Goal: Information Seeking & Learning: Learn about a topic

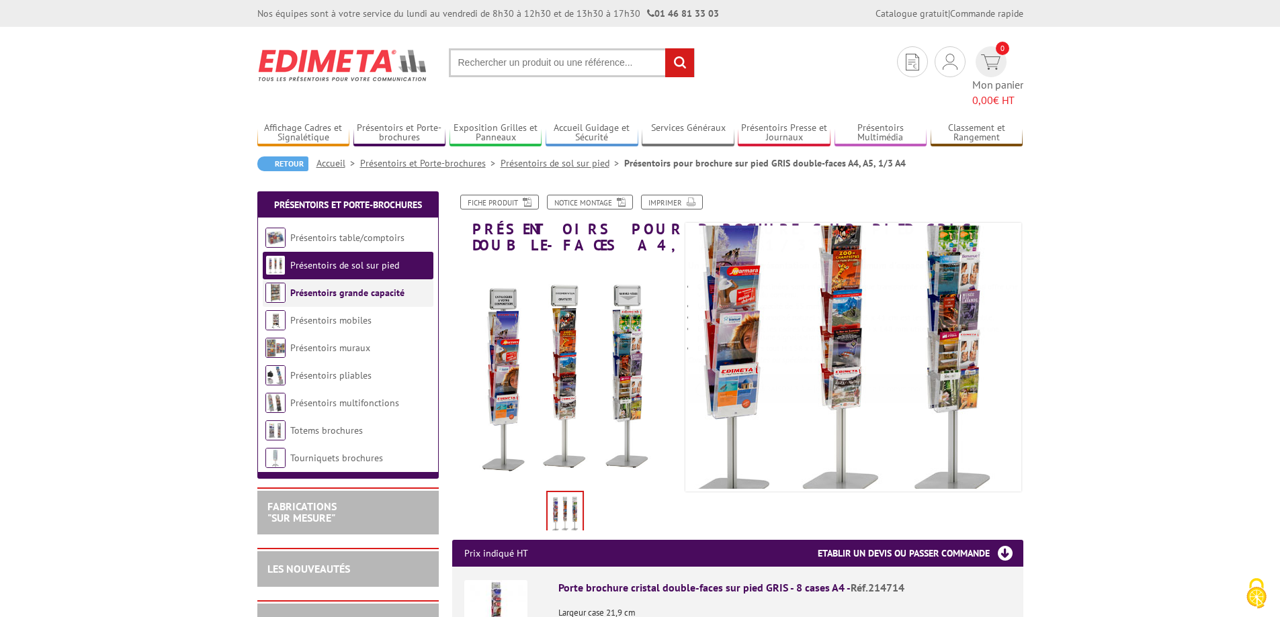
click at [301, 287] on link "Présentoirs grande capacité" at bounding box center [347, 293] width 114 height 12
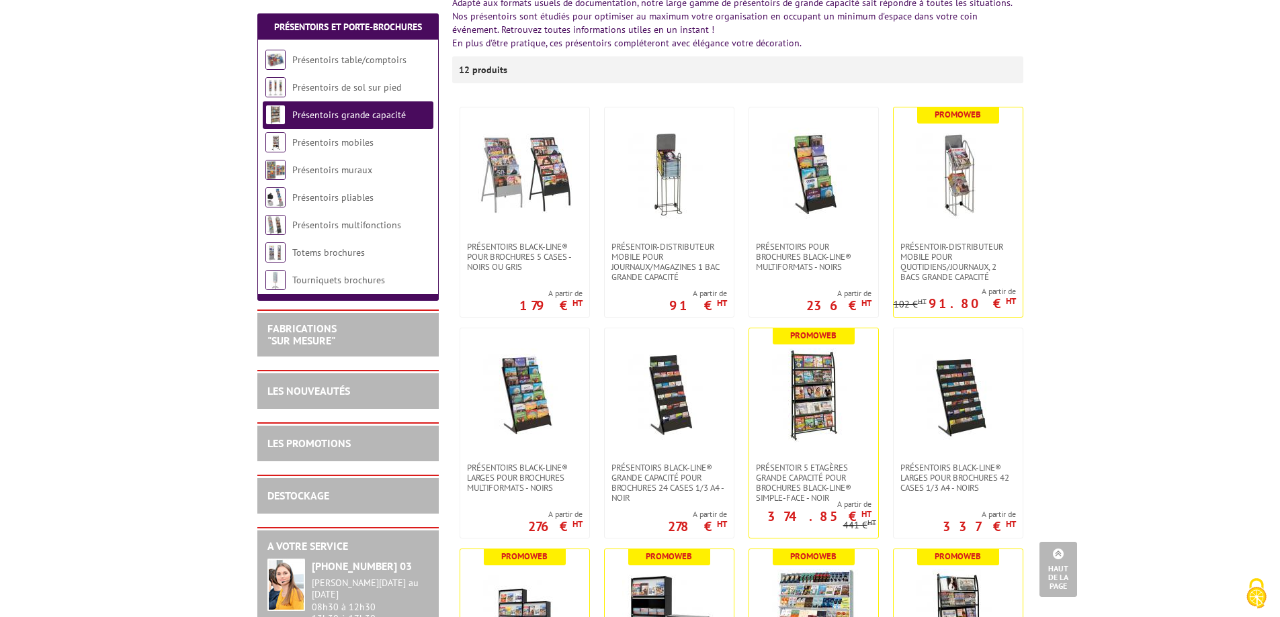
scroll to position [202, 0]
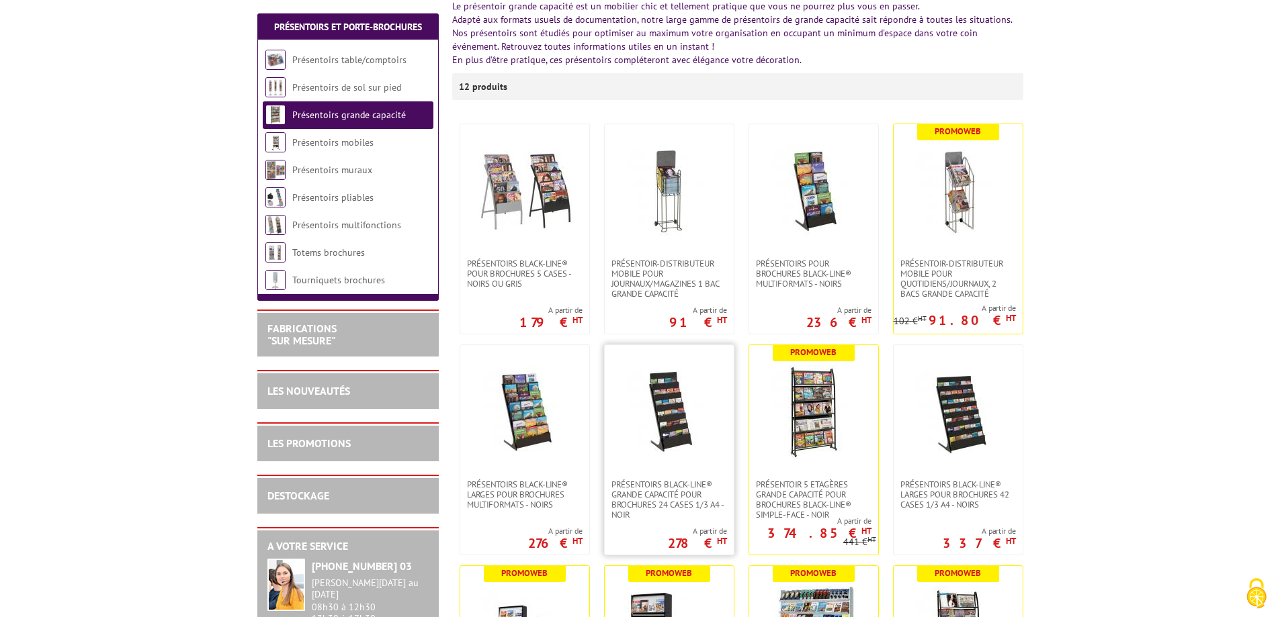
click at [672, 402] on img at bounding box center [669, 413] width 94 height 94
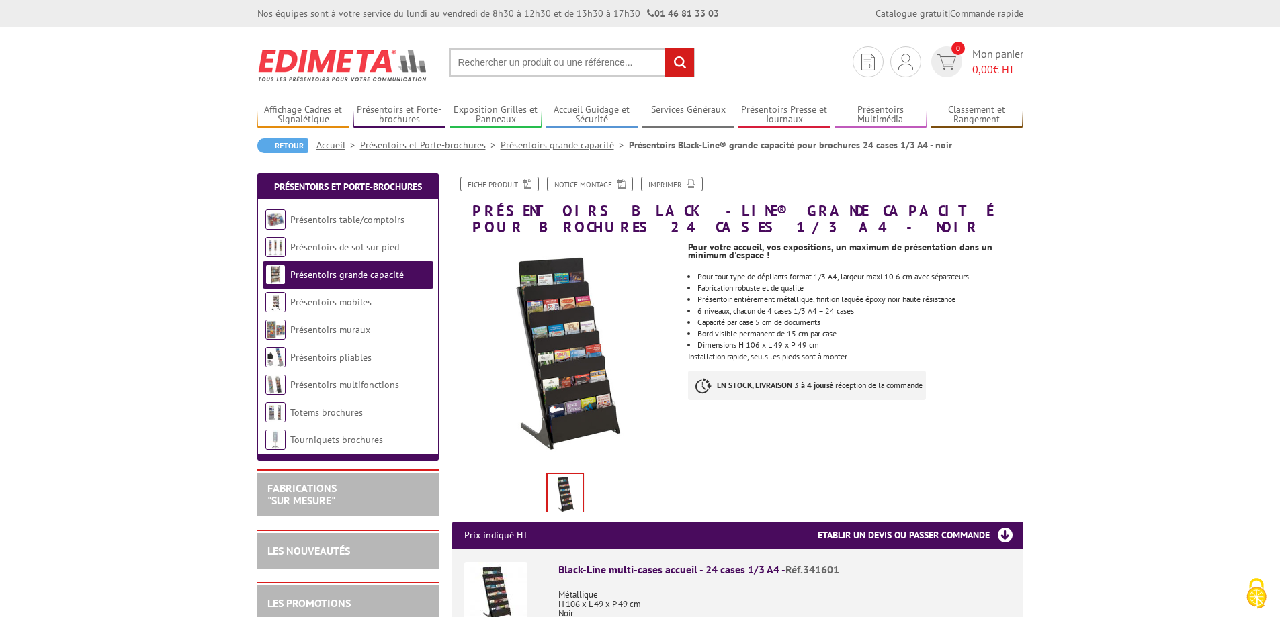
click at [480, 69] on input "text" at bounding box center [572, 62] width 246 height 29
type input "présentoire pour flyer A5"
click at [665, 48] on input "rechercher" at bounding box center [679, 62] width 29 height 29
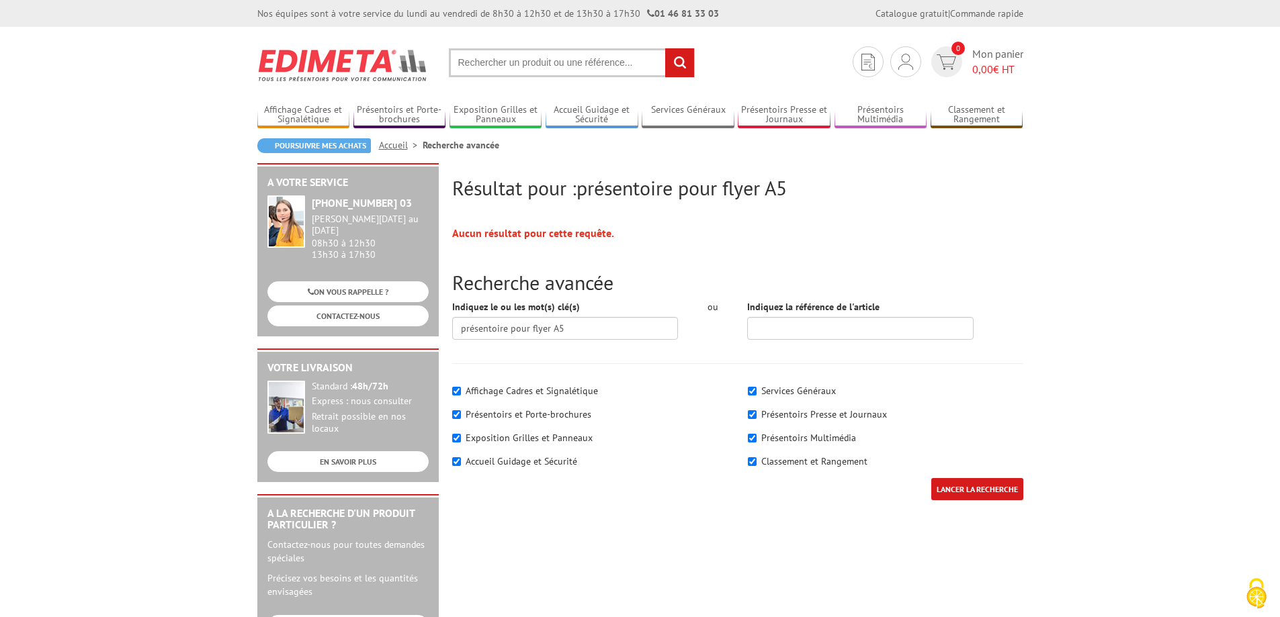
click at [544, 415] on label "Présentoirs et Porte-brochures" at bounding box center [529, 415] width 126 height 12
click at [461, 415] on input"] "Présentoirs et Porte-brochures" at bounding box center [456, 415] width 9 height 9
click at [544, 415] on label "Présentoirs et Porte-brochures" at bounding box center [529, 415] width 126 height 12
click at [461, 415] on input"] "Présentoirs et Porte-brochures" at bounding box center [456, 415] width 9 height 9
checkbox input"] "true"
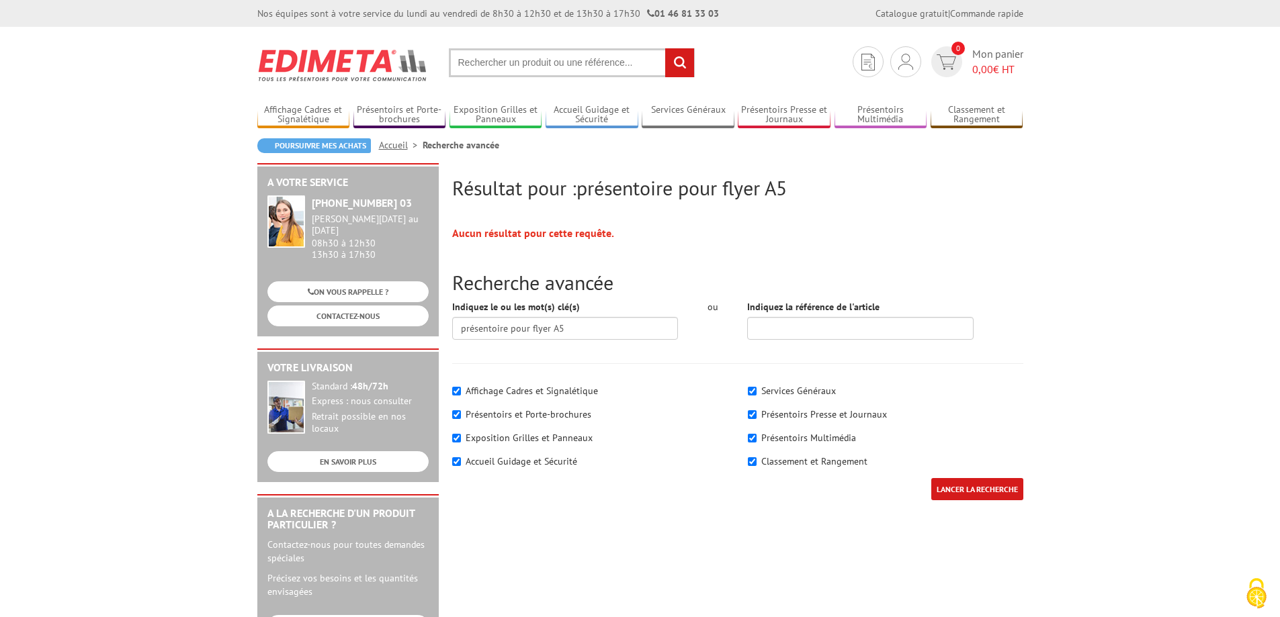
click at [460, 396] on div "Affichage Cadres et Signalétique" at bounding box center [589, 390] width 275 height 13
click at [458, 462] on input"] "Accueil Guidage et Sécurité" at bounding box center [456, 462] width 9 height 9
checkbox input"] "false"
click at [458, 437] on input"] "Exposition Grilles et Panneaux" at bounding box center [456, 438] width 9 height 9
checkbox input"] "false"
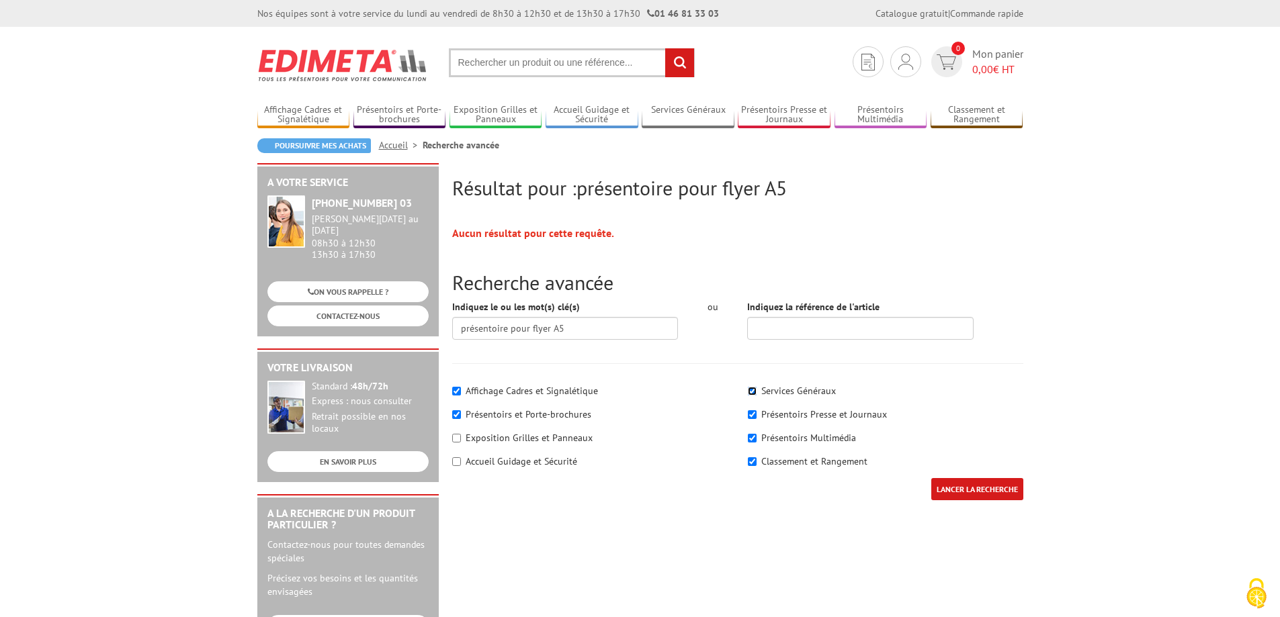
click at [748, 390] on input"] "Services Généraux" at bounding box center [752, 391] width 9 height 9
checkbox input"] "false"
click at [755, 421] on div "Présentoirs Presse et Journaux" at bounding box center [885, 414] width 275 height 13
click at [753, 412] on input"] "Présentoirs Presse et Journaux" at bounding box center [752, 415] width 9 height 9
checkbox input"] "false"
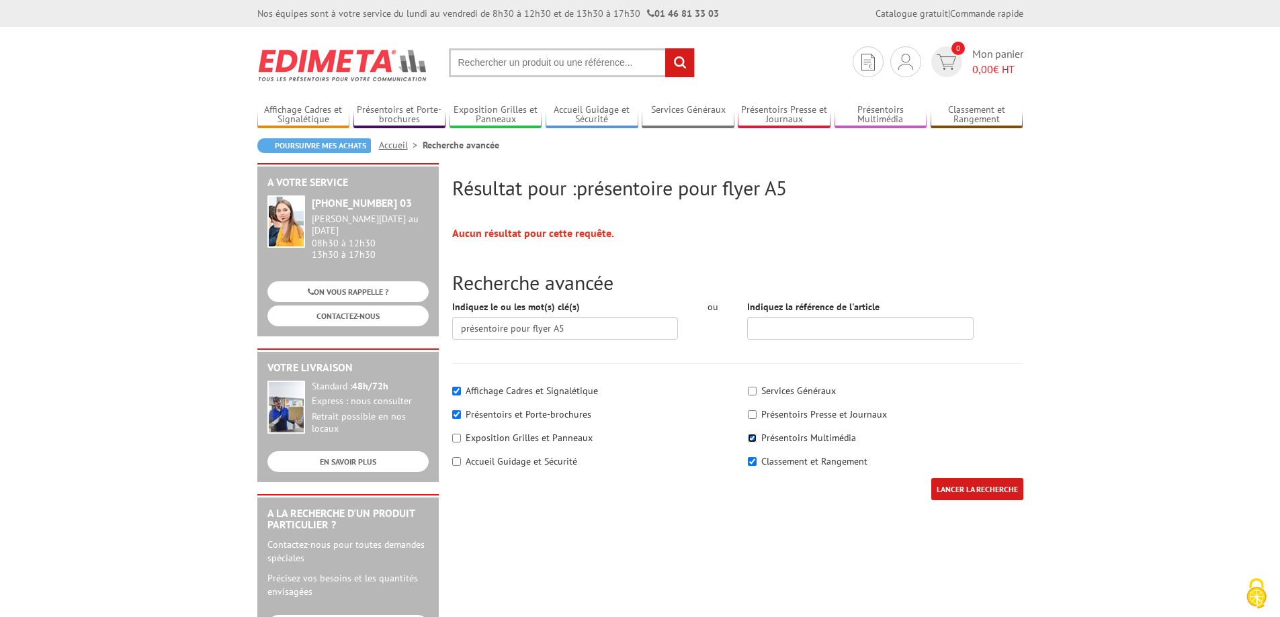
click at [751, 437] on input"] "Présentoirs Multimédia" at bounding box center [752, 438] width 9 height 9
checkbox input"] "false"
click at [755, 456] on div "Classement et Rangement" at bounding box center [885, 461] width 275 height 13
click at [754, 464] on input"] "Classement et Rangement" at bounding box center [752, 462] width 9 height 9
checkbox input"] "false"
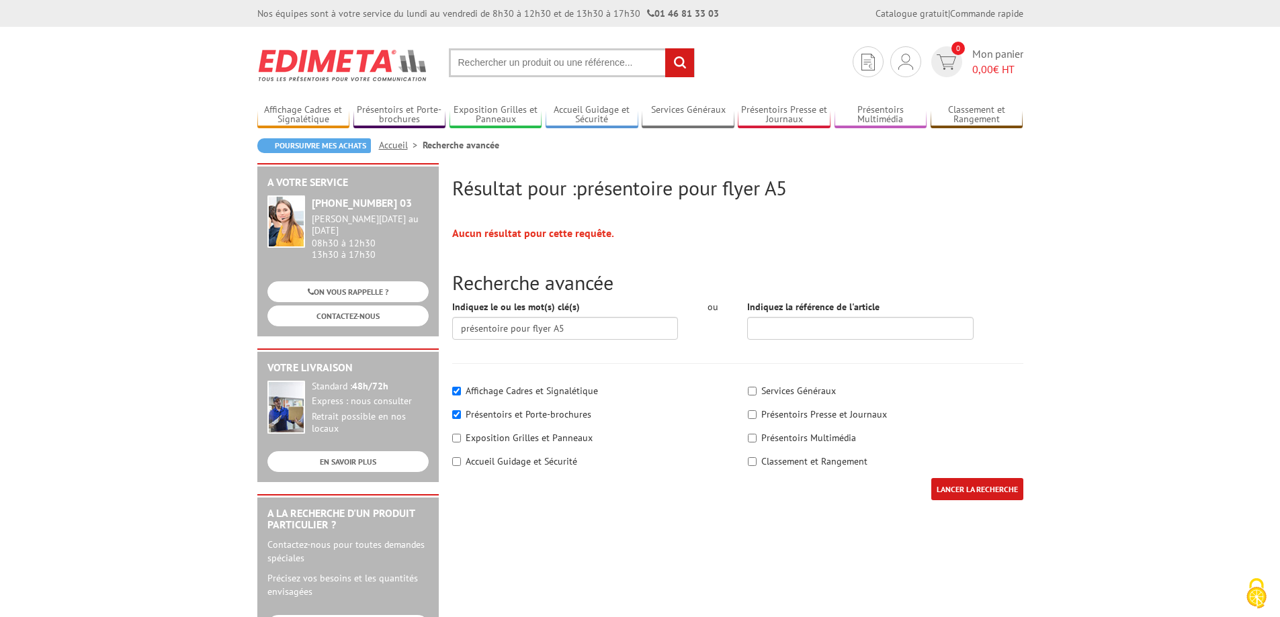
click at [947, 485] on input "LANCER LA RECHERCHE" at bounding box center [977, 489] width 92 height 22
click at [453, 390] on input"] "Affichage Cadres et Signalétique" at bounding box center [456, 391] width 9 height 9
checkbox input"] "false"
click at [978, 488] on input "LANCER LA RECHERCHE" at bounding box center [977, 489] width 92 height 22
drag, startPoint x: 572, startPoint y: 327, endPoint x: 434, endPoint y: 321, distance: 137.8
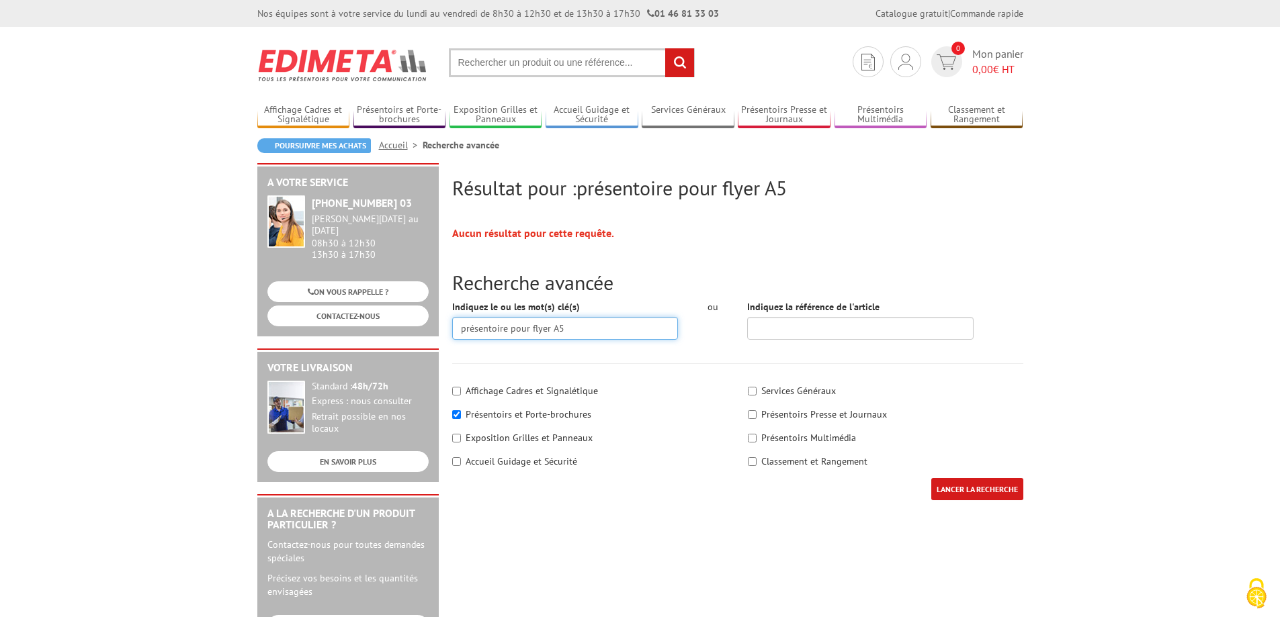
click at [434, 321] on div "Résultat pour : présentoire pour flyer A5 Aucun résultat pour cette requête. Re…" at bounding box center [640, 521] width 779 height 716
drag, startPoint x: 482, startPoint y: 331, endPoint x: 498, endPoint y: 339, distance: 17.1
click at [483, 332] on input "présentoire pour flyer A5" at bounding box center [565, 328] width 226 height 23
click at [519, 333] on input "présentoire pour flyer A5" at bounding box center [565, 328] width 226 height 23
drag, startPoint x: 512, startPoint y: 328, endPoint x: 599, endPoint y: 333, distance: 87.5
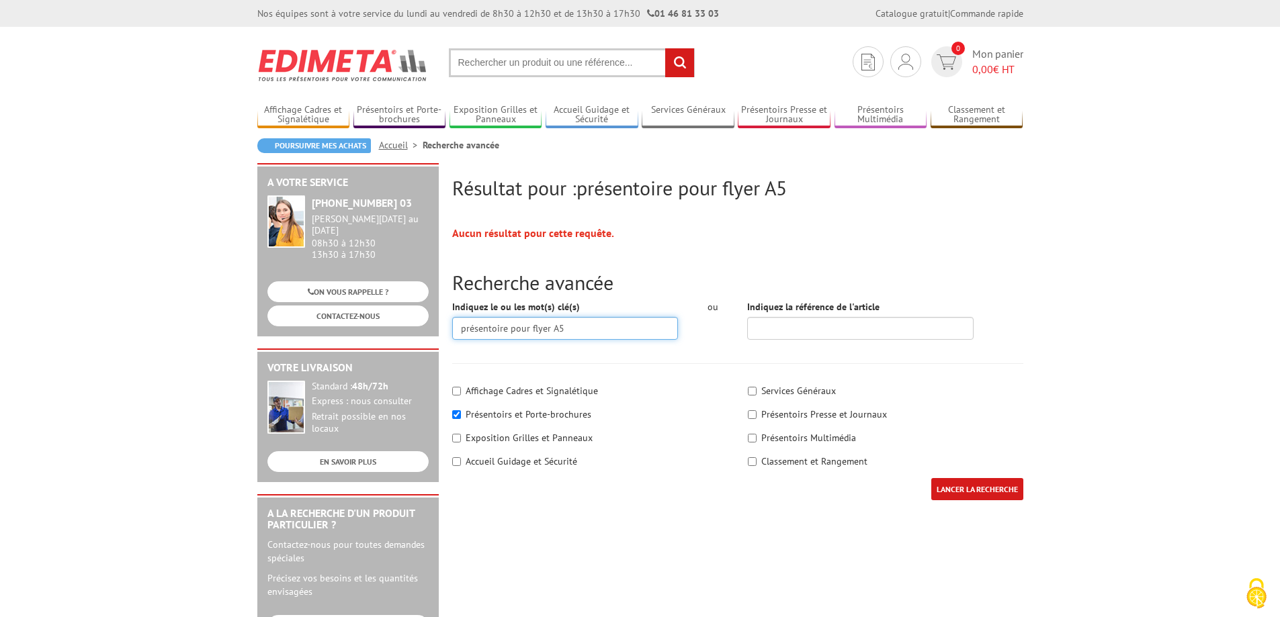
click at [599, 333] on input "présentoire pour flyer A5" at bounding box center [565, 328] width 226 height 23
type input "présentoire"
click at [963, 493] on input "LANCER LA RECHERCHE" at bounding box center [977, 489] width 92 height 22
click at [486, 58] on input "text" at bounding box center [572, 62] width 246 height 29
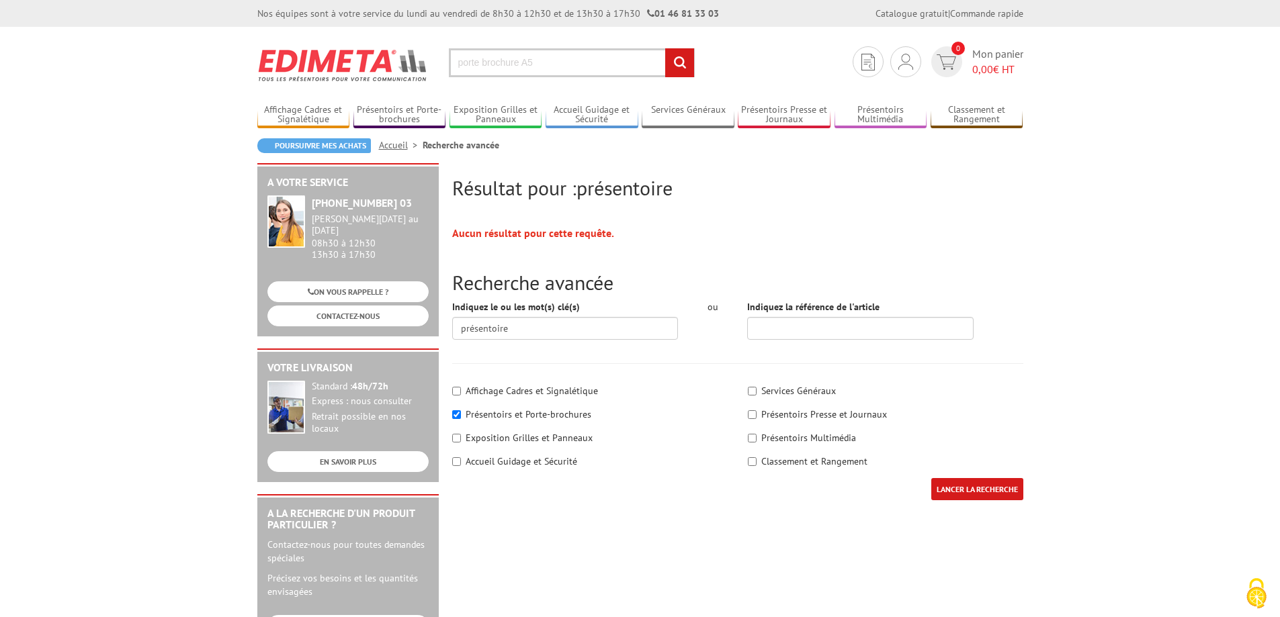
type input "porte brochure A5"
click at [665, 48] on input "rechercher" at bounding box center [679, 62] width 29 height 29
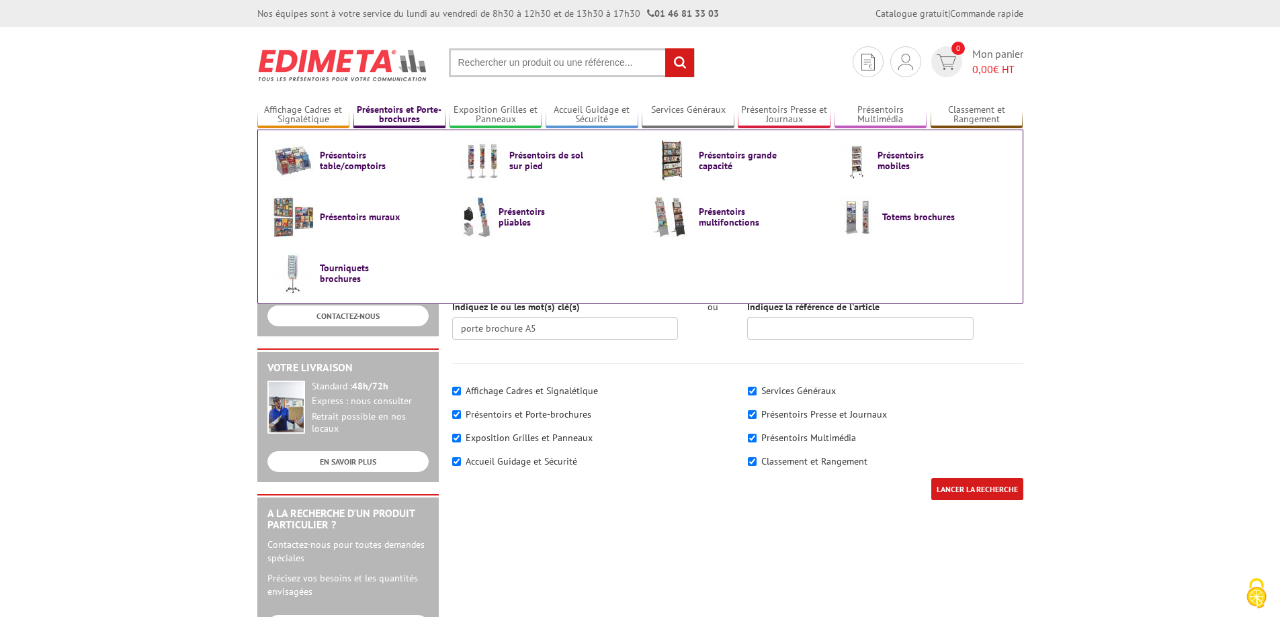
click at [382, 109] on link "Présentoirs et Porte-brochures" at bounding box center [399, 115] width 93 height 22
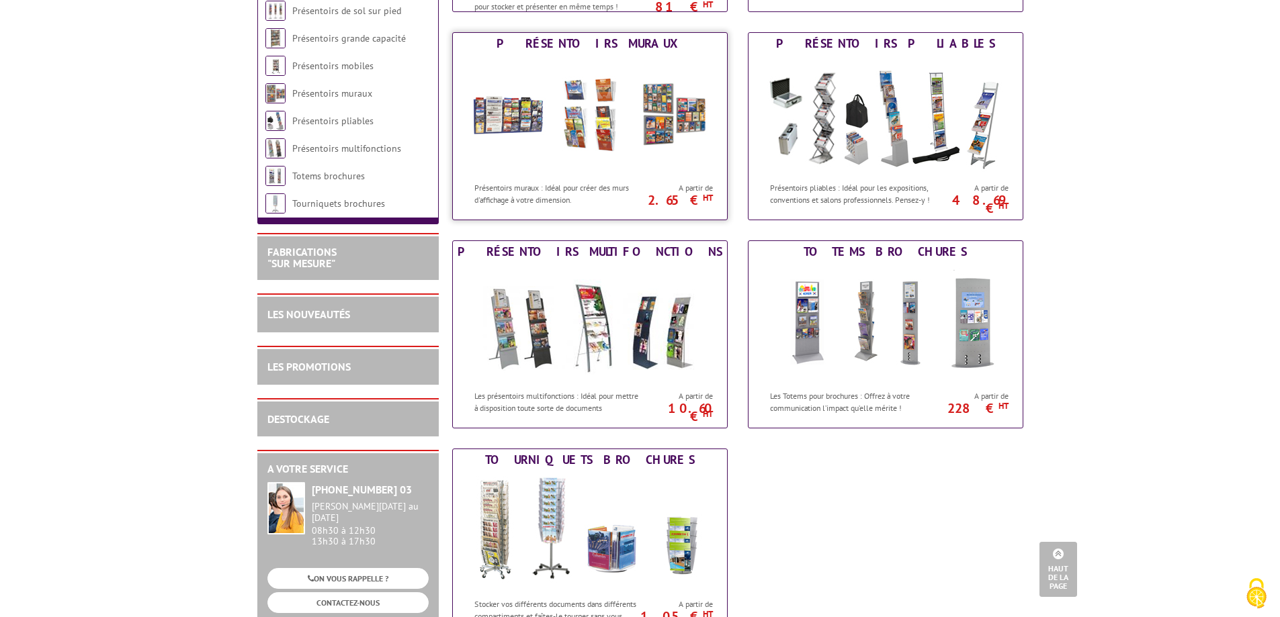
scroll to position [599, 0]
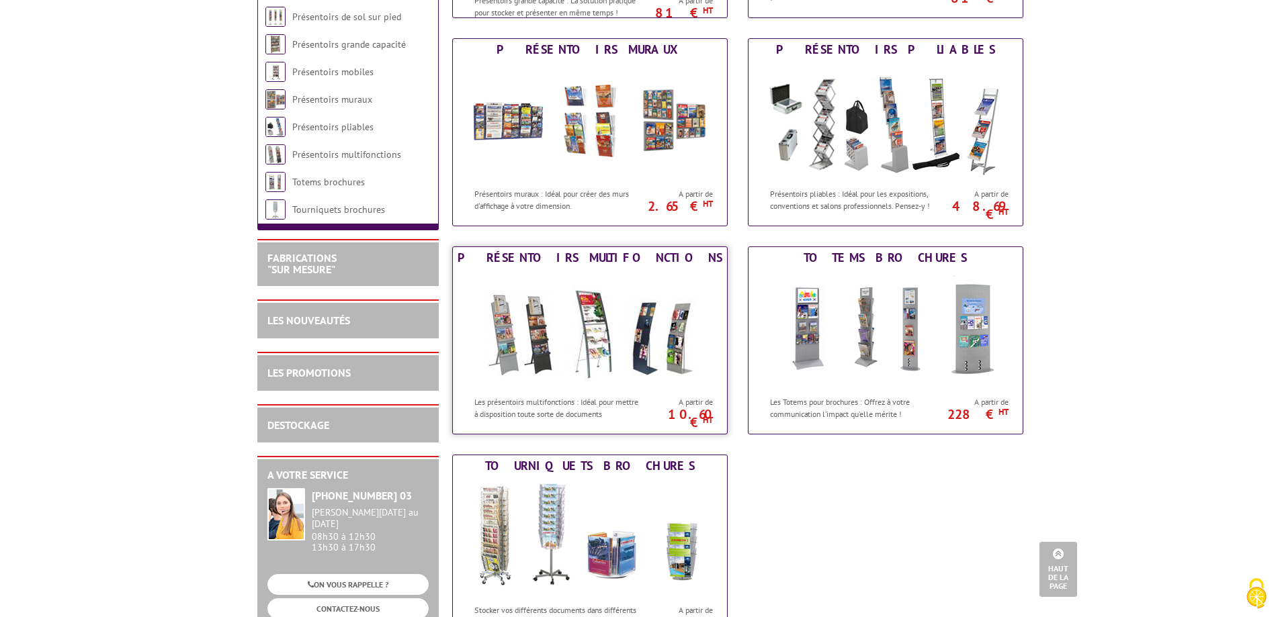
click at [581, 256] on div "Présentoirs multifonctions" at bounding box center [589, 258] width 267 height 15
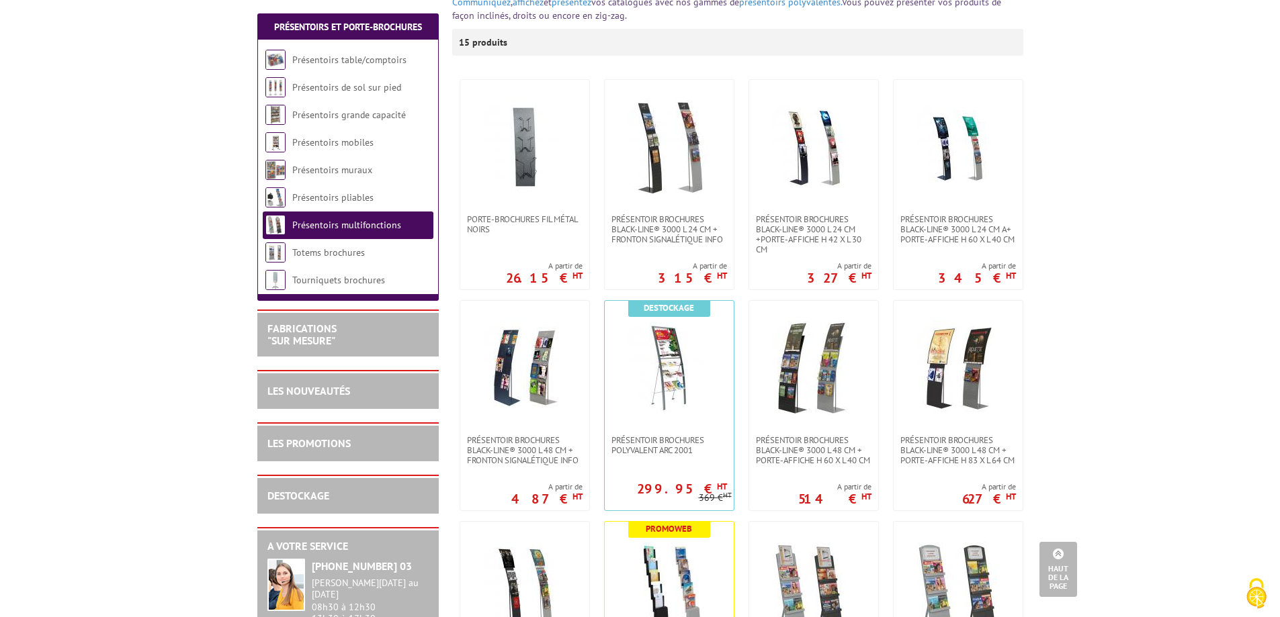
scroll to position [202, 0]
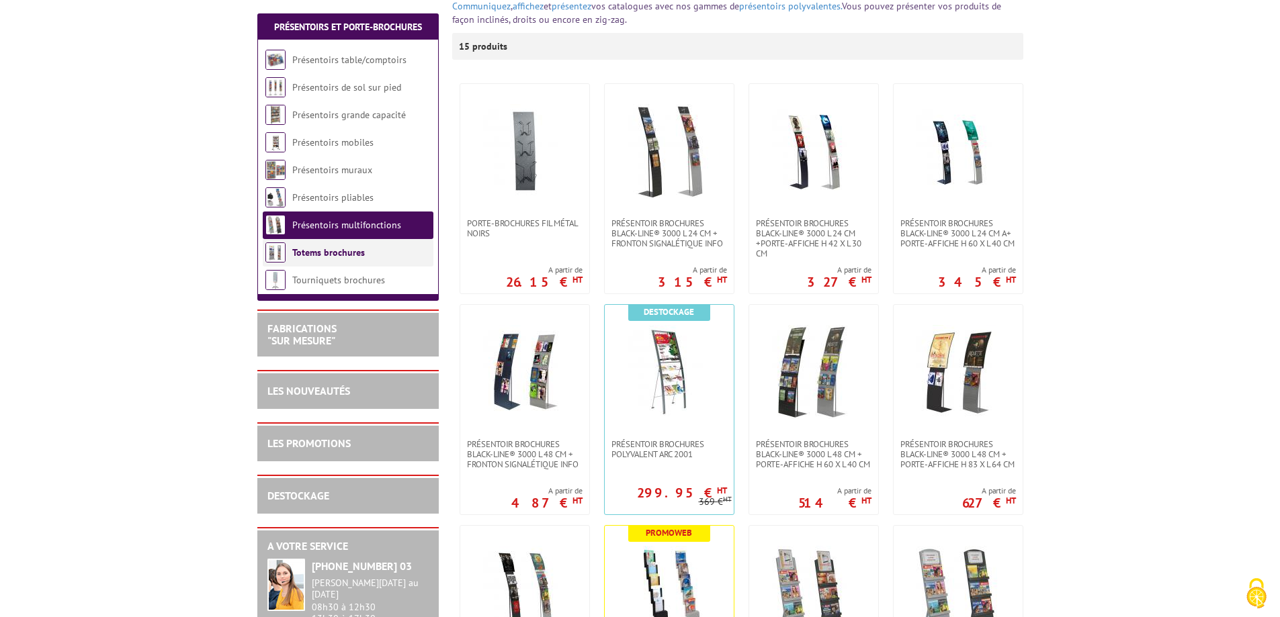
click at [325, 253] on link "Totems brochures" at bounding box center [328, 253] width 73 height 12
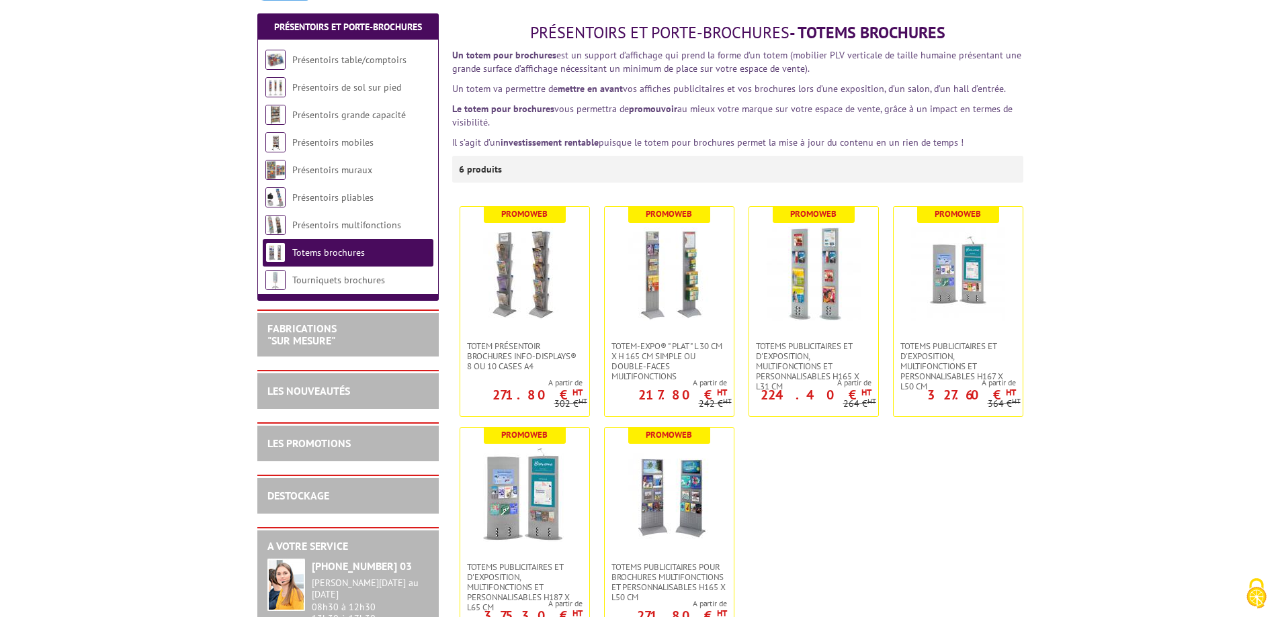
scroll to position [202, 0]
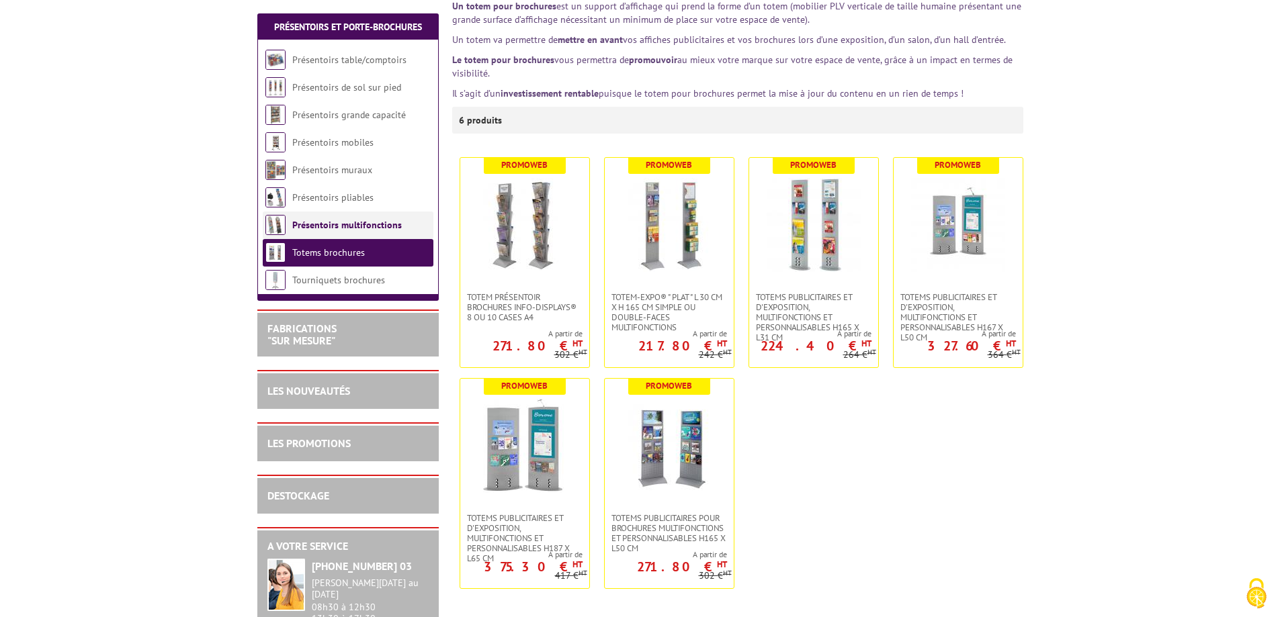
click at [316, 229] on link "Présentoirs multifonctions" at bounding box center [347, 225] width 110 height 12
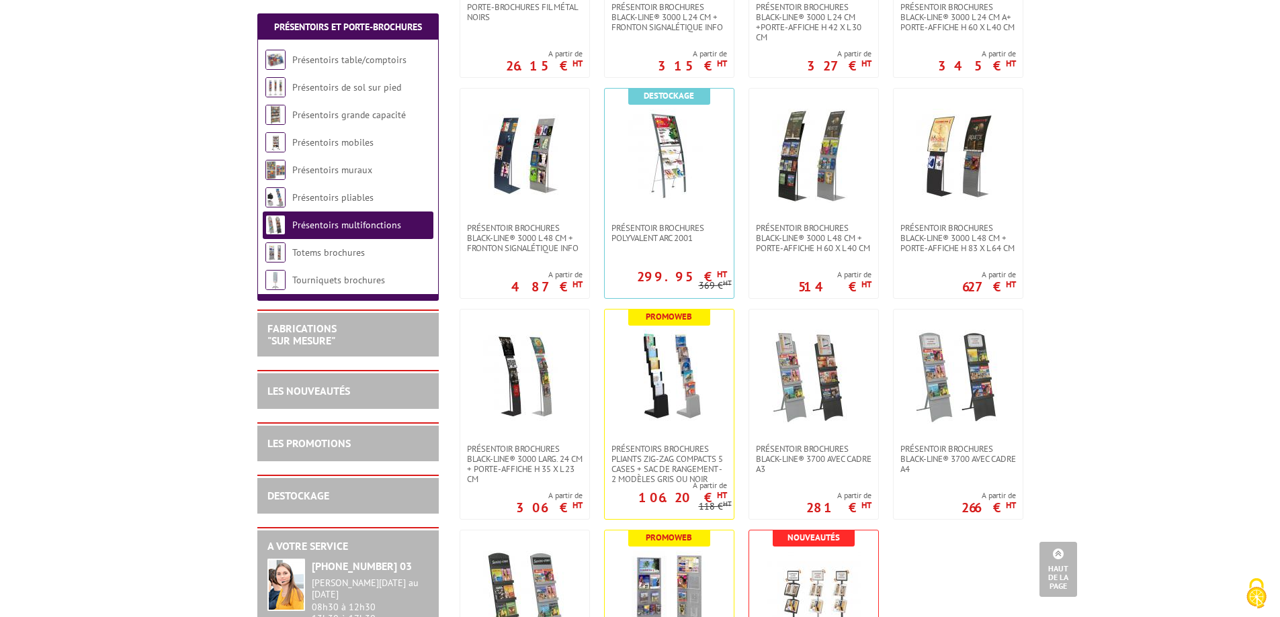
scroll to position [403, 0]
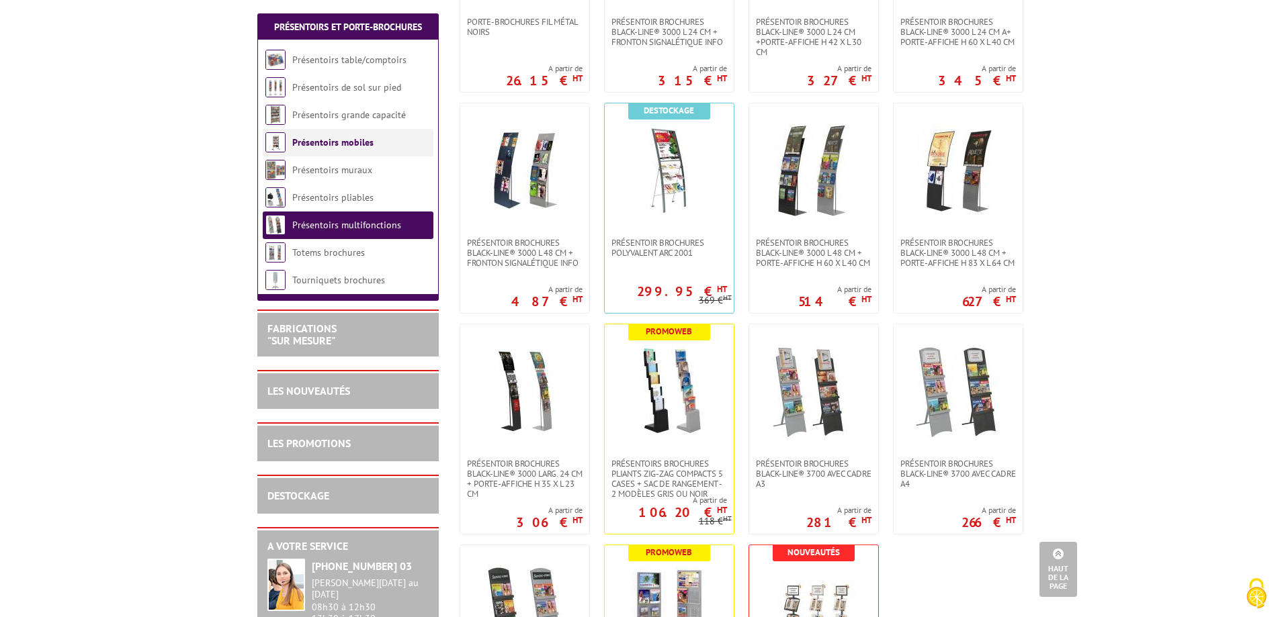
click at [339, 132] on li "Présentoirs mobiles" at bounding box center [348, 143] width 171 height 28
click at [341, 141] on link "Présentoirs mobiles" at bounding box center [332, 142] width 81 height 12
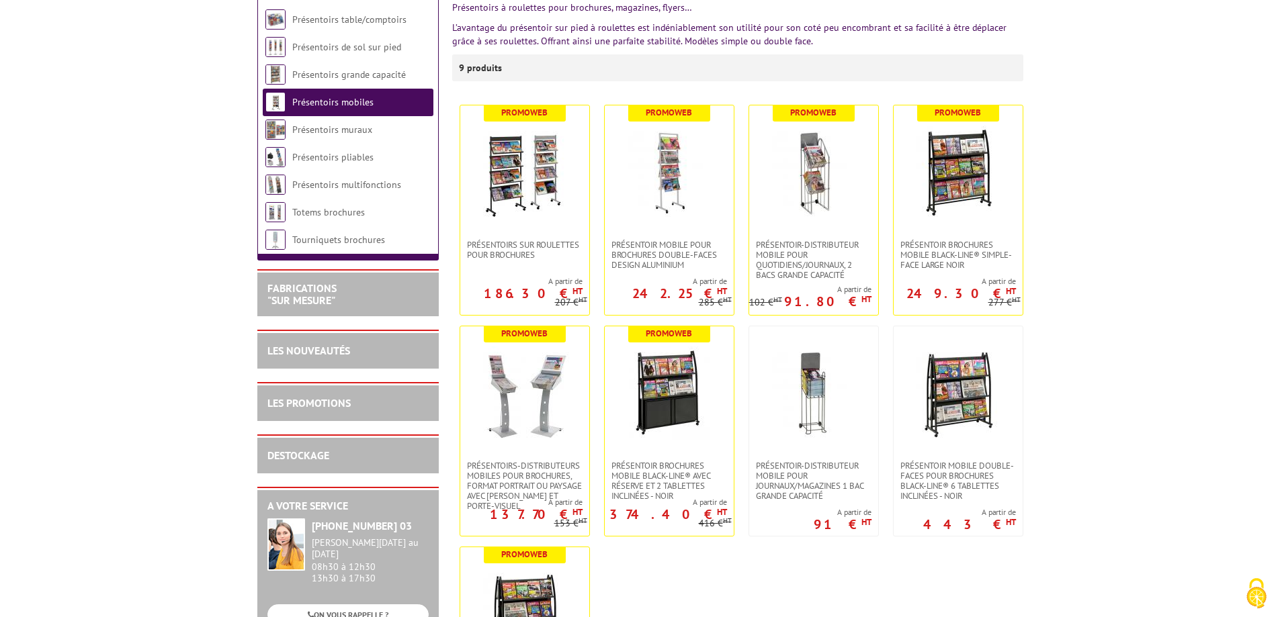
scroll to position [202, 0]
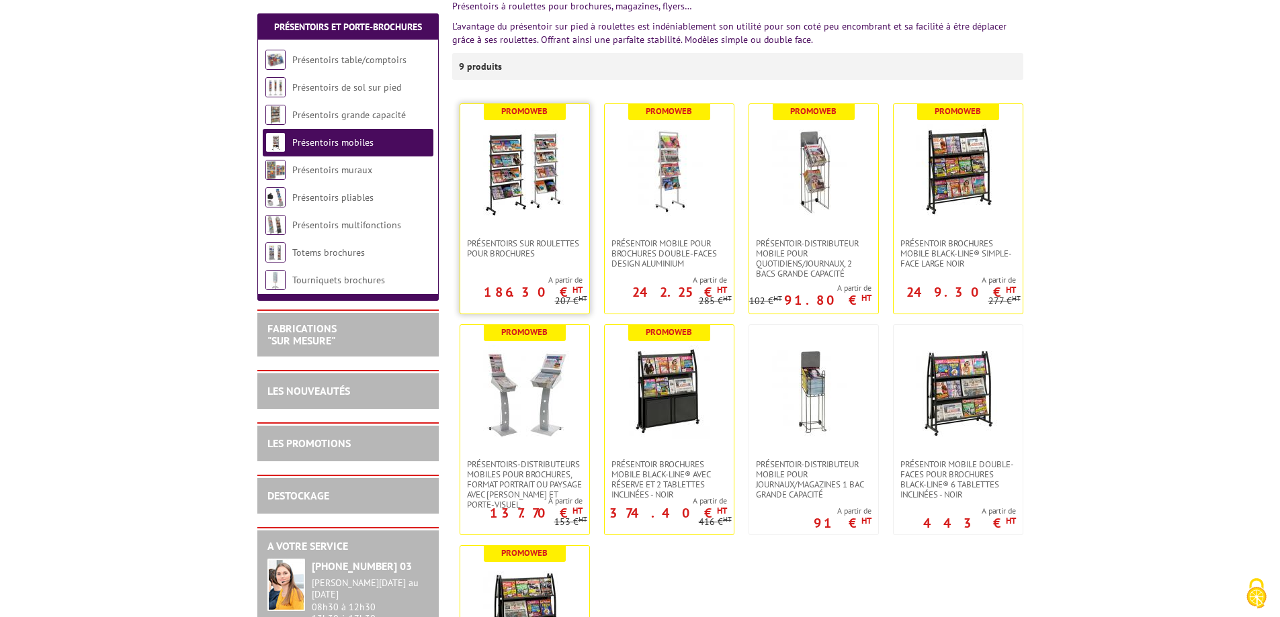
click at [511, 175] on img at bounding box center [525, 171] width 94 height 94
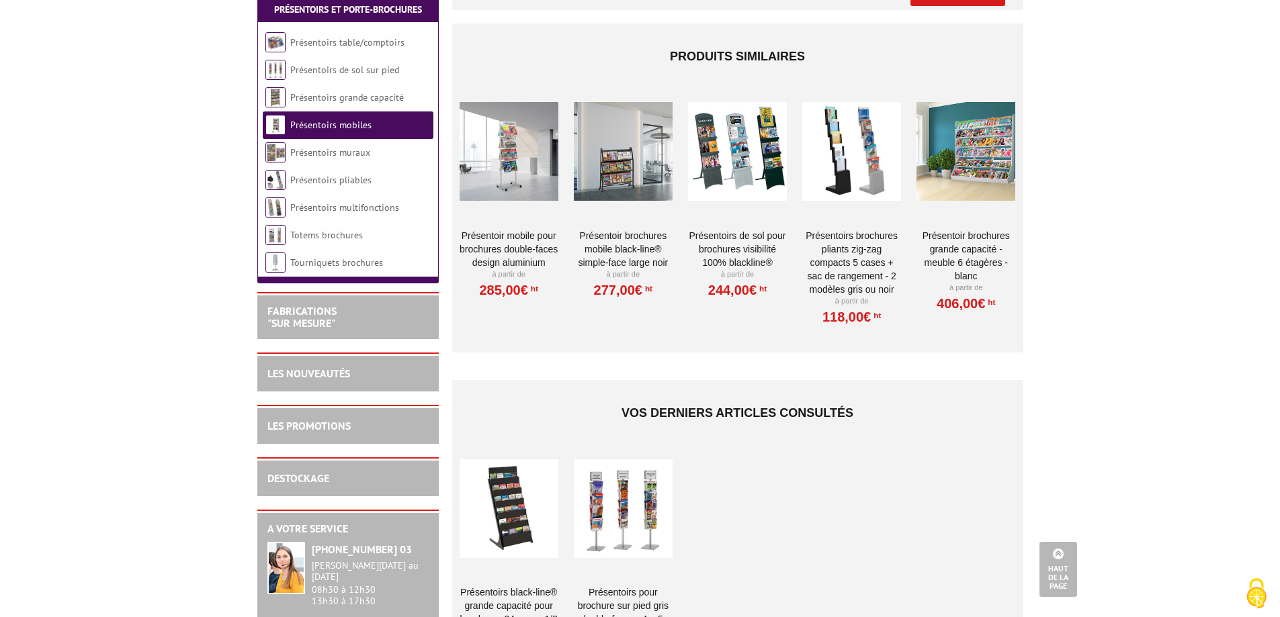
scroll to position [1277, 0]
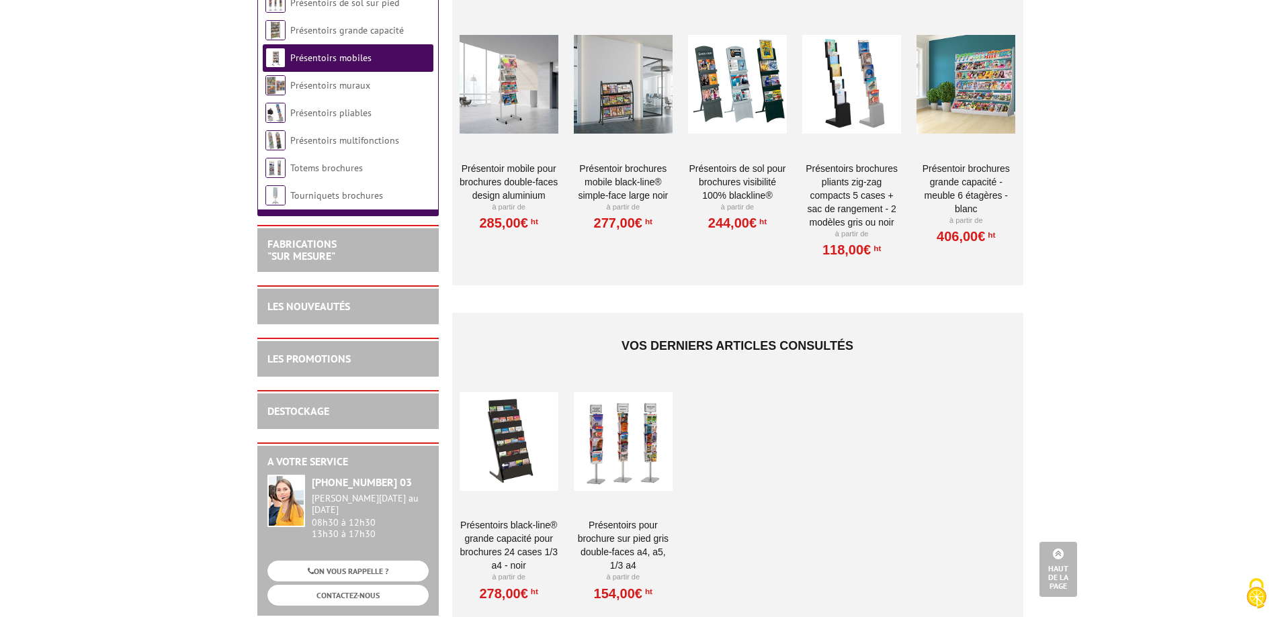
click at [512, 462] on div at bounding box center [509, 441] width 99 height 134
